Goal: Entertainment & Leisure: Consume media (video, audio)

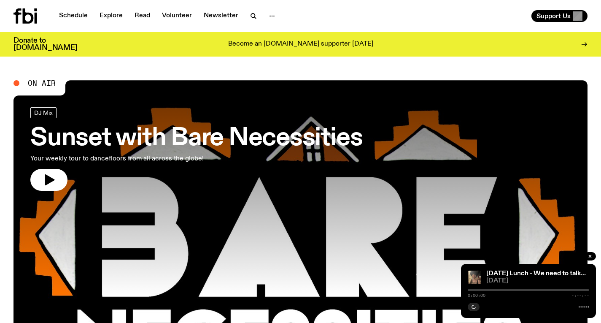
click at [73, 9] on div "Schedule Explore Read Volunteer Newsletter" at bounding box center [155, 15] width 284 height 15
click at [71, 19] on link "Schedule" at bounding box center [73, 16] width 39 height 12
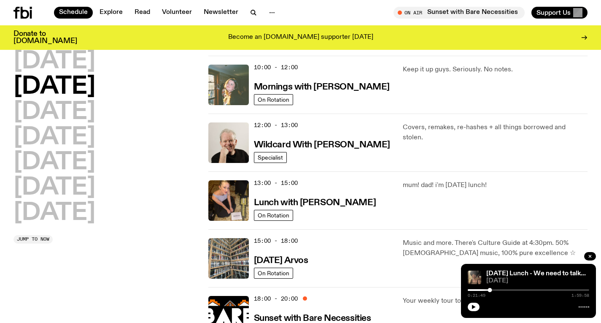
scroll to position [183, 0]
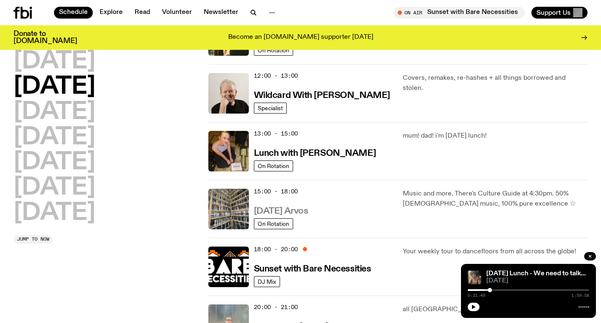
click at [285, 211] on h3 "[DATE] Arvos" at bounding box center [281, 211] width 54 height 9
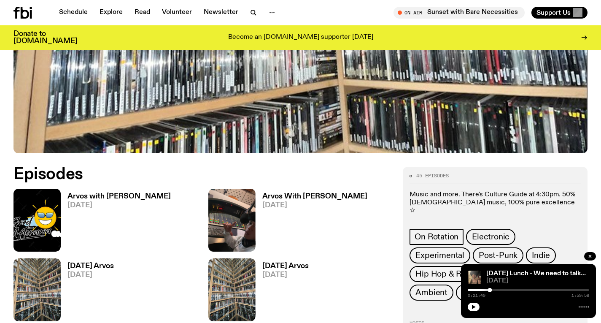
scroll to position [362, 0]
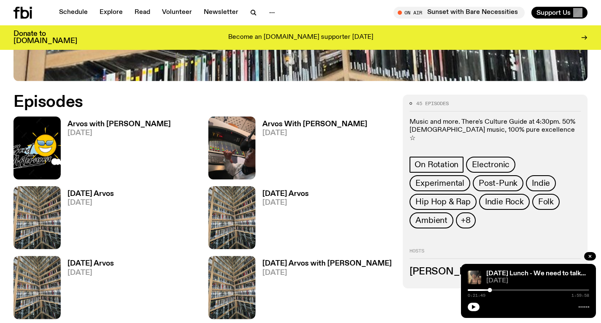
click at [100, 125] on h3 "Arvos with [PERSON_NAME]" at bounding box center [118, 124] width 103 height 7
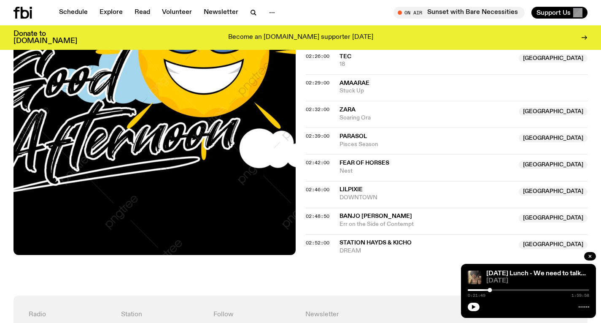
scroll to position [983, 0]
